Goal: Task Accomplishment & Management: Manage account settings

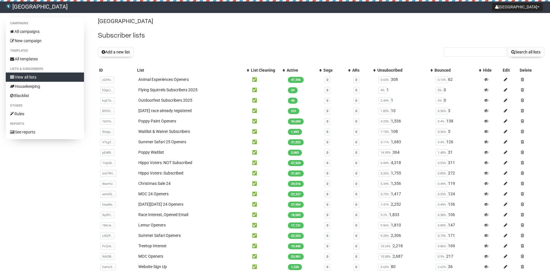
click at [234, 41] on div "[GEOGRAPHIC_DATA] Subscriber lists Add a new list Search all lists List name Si…" at bounding box center [321, 167] width 446 height 300
click at [127, 51] on button "Add a new list" at bounding box center [116, 52] width 36 height 10
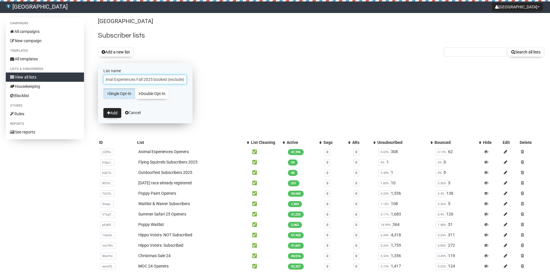
scroll to position [0, 7]
type input "Animal Experiences Fall 2025 booked (exclude)"
click at [111, 113] on button "Add" at bounding box center [112, 113] width 18 height 10
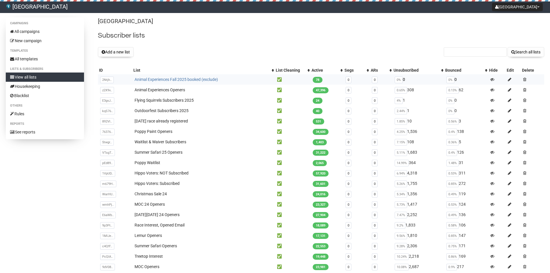
click at [177, 77] on link "Animal Experiences Fall 2025 booked (exclude)" at bounding box center [175, 79] width 83 height 5
click at [318, 80] on span "78" at bounding box center [317, 80] width 10 height 6
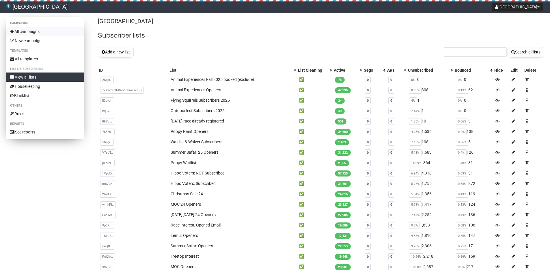
click at [33, 30] on link "All campaigns" at bounding box center [45, 31] width 78 height 9
